Goal: Task Accomplishment & Management: Manage account settings

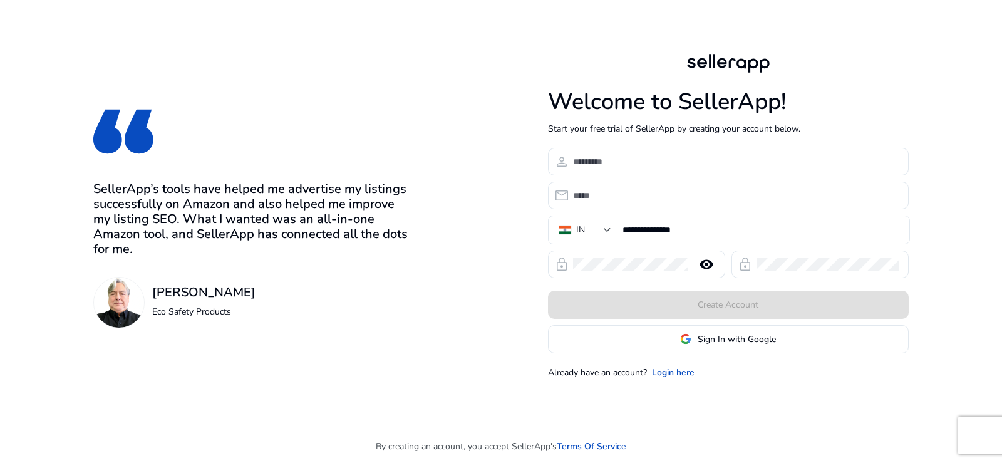
scroll to position [2126, 0]
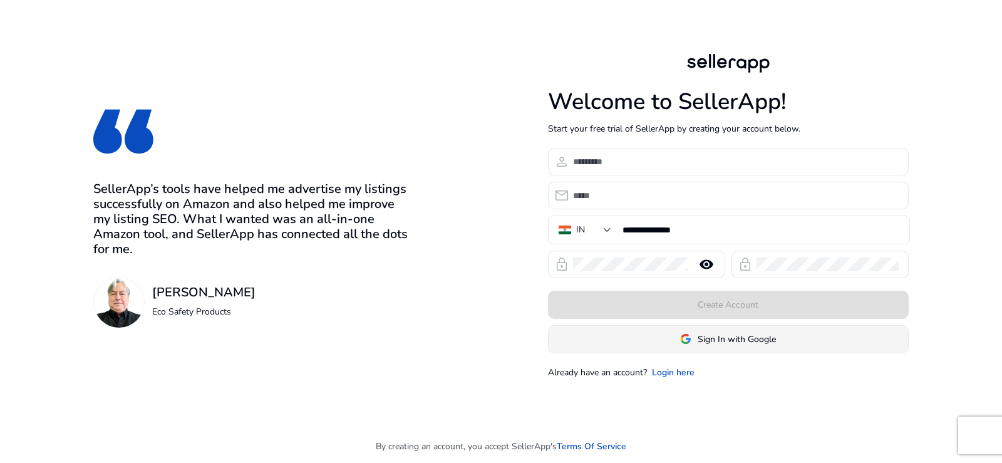
click at [671, 337] on span at bounding box center [727, 339] width 359 height 30
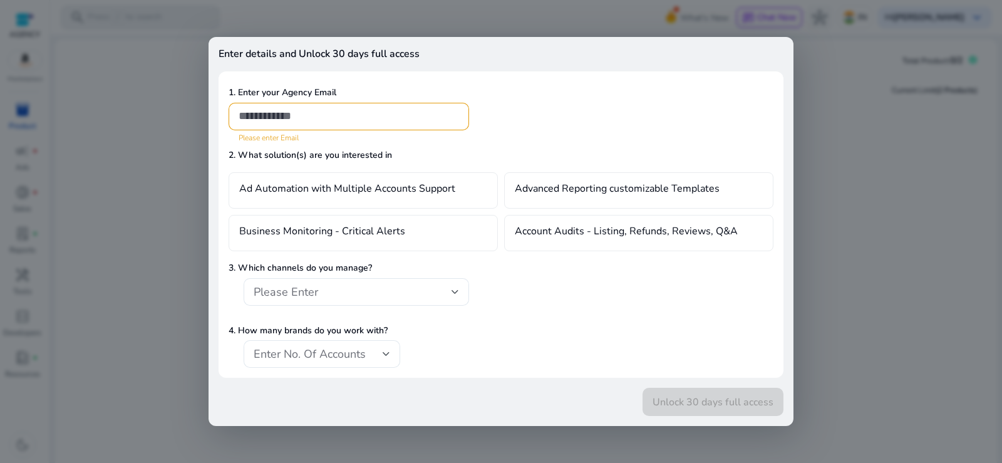
click at [505, 314] on div "Please Enter" at bounding box center [501, 298] width 545 height 41
click at [366, 352] on span "Enter No. Of Accounts" at bounding box center [310, 353] width 112 height 15
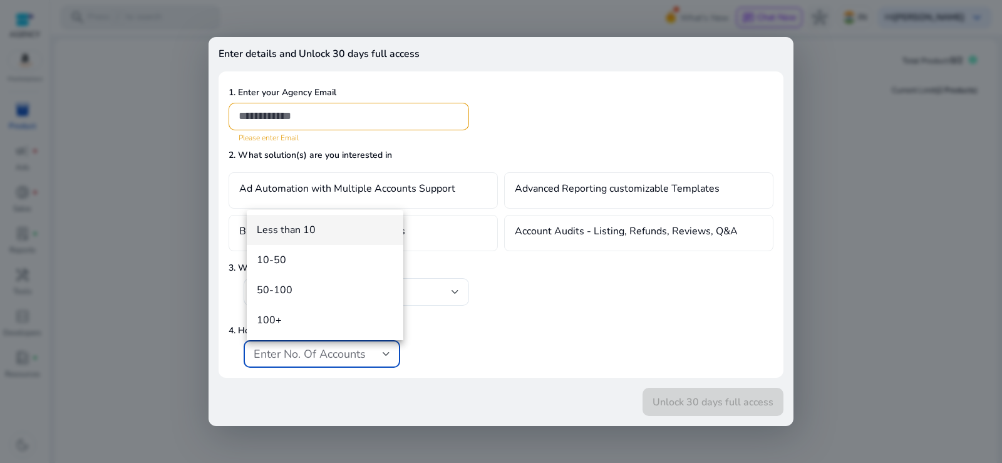
click at [479, 359] on div at bounding box center [501, 231] width 1002 height 463
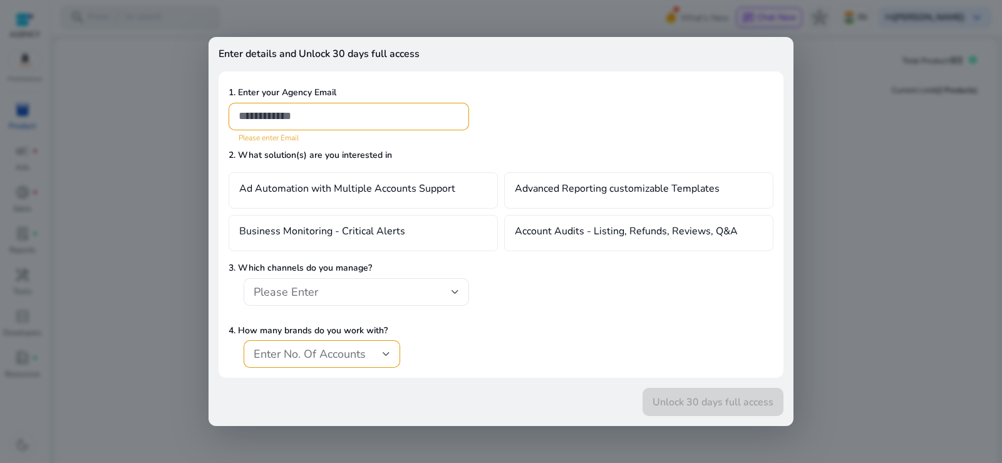
click at [328, 116] on input "email" at bounding box center [349, 116] width 220 height 14
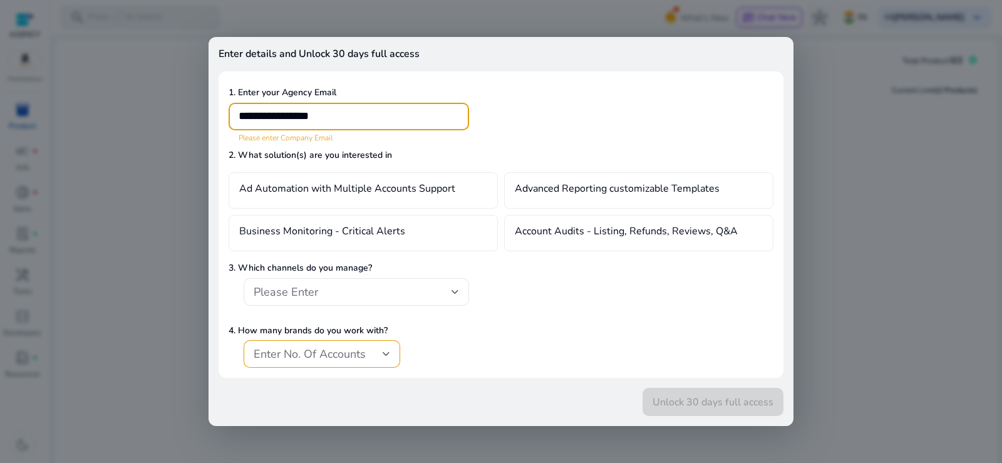
type input "**********"
click at [875, 194] on div at bounding box center [501, 231] width 1002 height 463
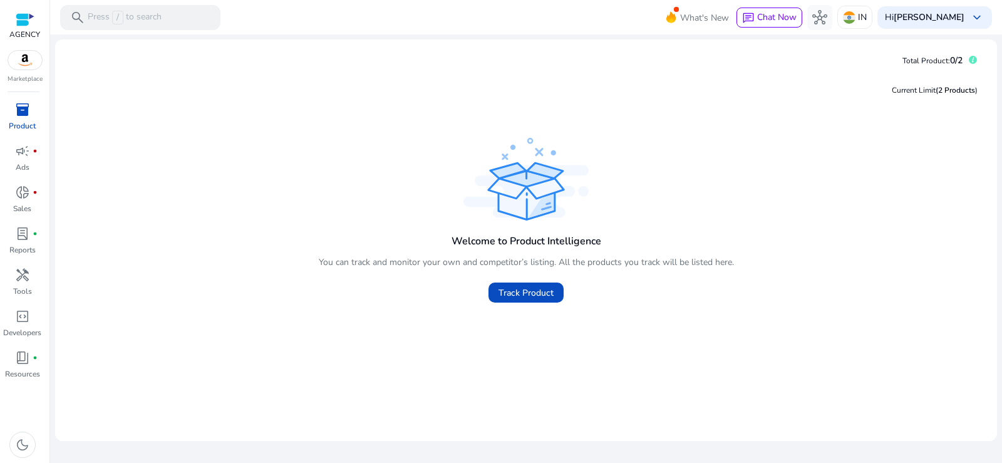
click at [22, 17] on div at bounding box center [25, 20] width 19 height 14
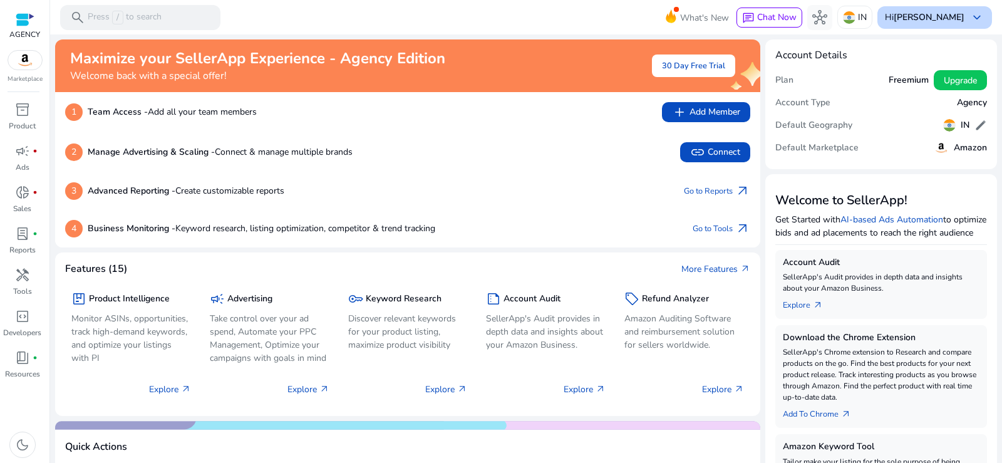
click at [940, 19] on b "[PERSON_NAME]" at bounding box center [928, 17] width 71 height 12
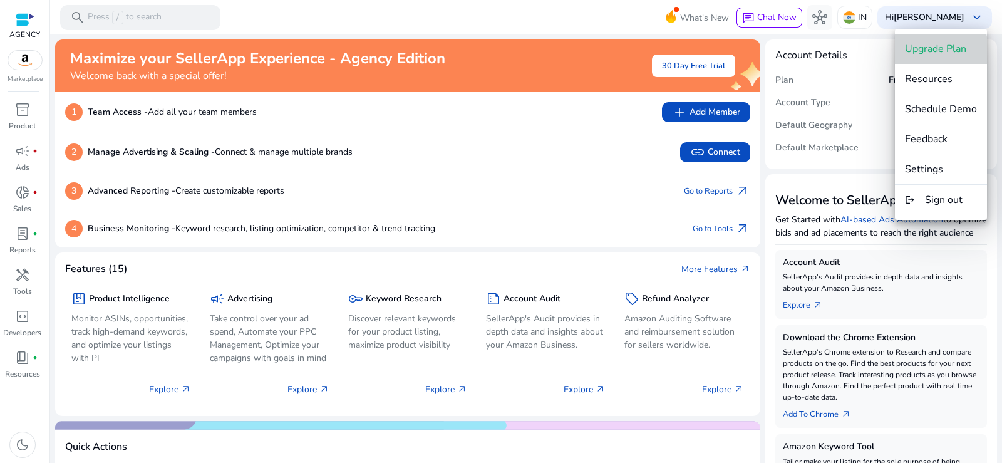
click at [935, 54] on span "Upgrade Plan" at bounding box center [935, 49] width 61 height 14
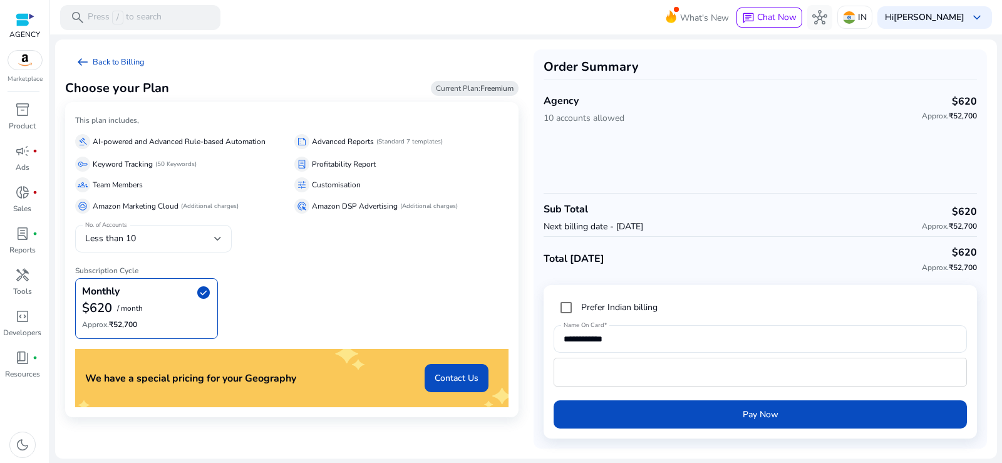
click at [196, 237] on div "Less than 10" at bounding box center [149, 239] width 129 height 14
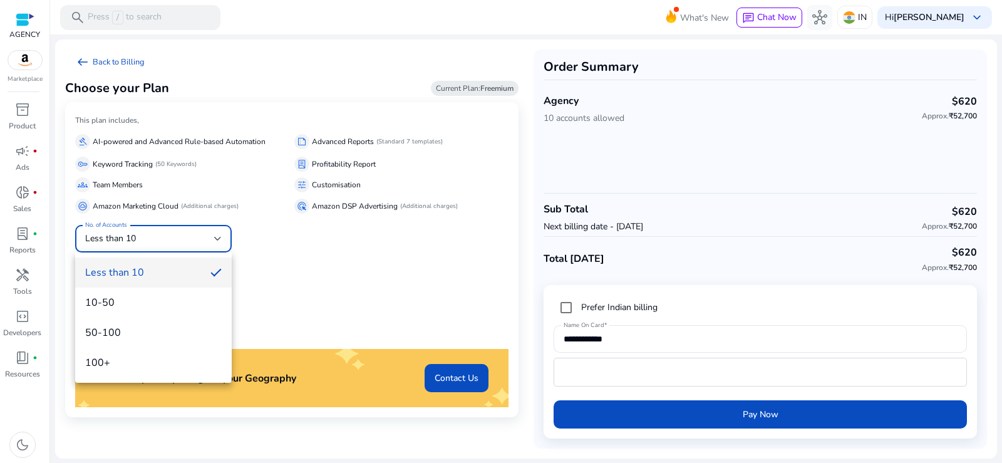
click at [188, 264] on mat-option "Less than 10" at bounding box center [153, 272] width 157 height 30
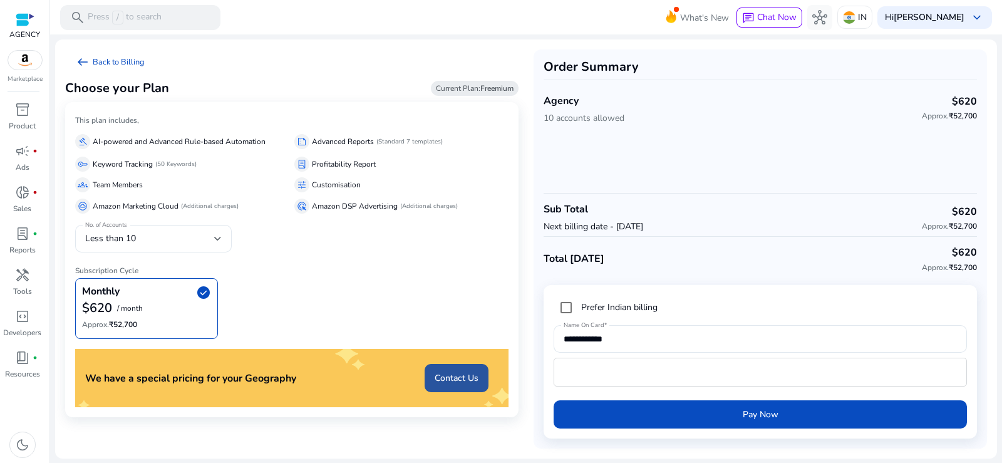
click at [450, 374] on span "Contact Us" at bounding box center [457, 377] width 44 height 13
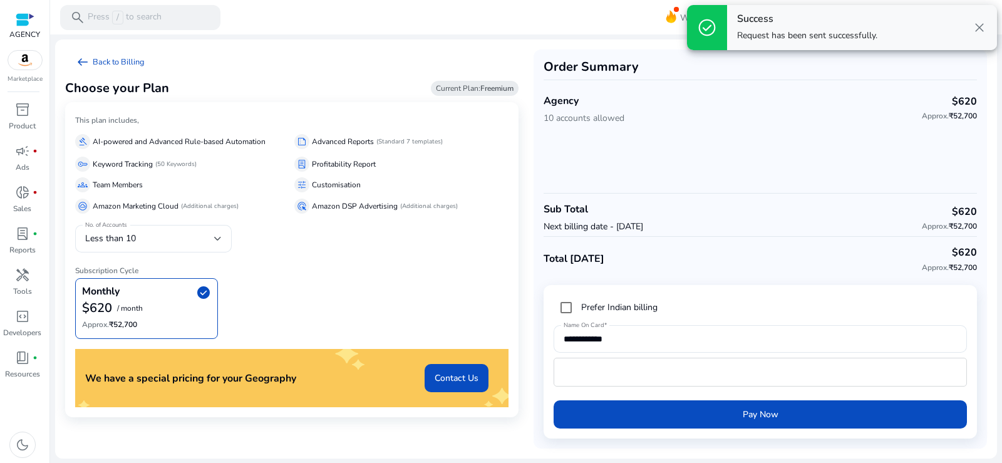
click at [980, 24] on span "close" at bounding box center [979, 27] width 15 height 15
